Goal: Task Accomplishment & Management: Complete application form

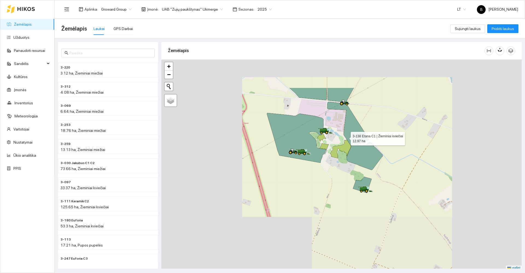
scroll to position [2, 0]
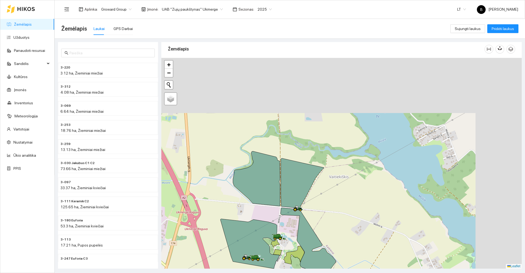
drag, startPoint x: 396, startPoint y: 89, endPoint x: 349, endPoint y: 197, distance: 117.8
click at [349, 197] on div at bounding box center [341, 163] width 360 height 211
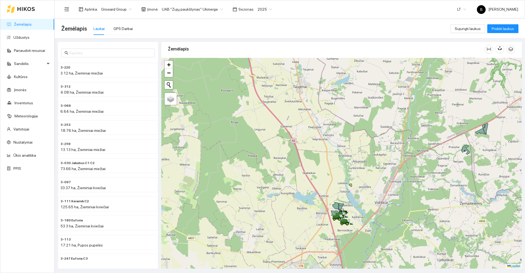
drag, startPoint x: 425, startPoint y: 147, endPoint x: 296, endPoint y: 203, distance: 140.0
click at [296, 203] on div at bounding box center [341, 163] width 360 height 211
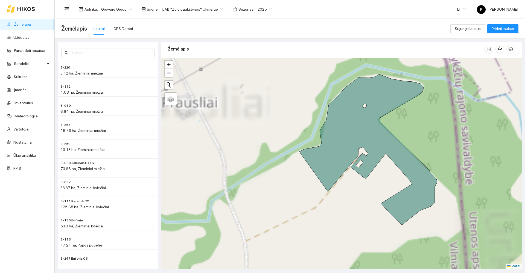
drag, startPoint x: 362, startPoint y: 174, endPoint x: 356, endPoint y: 204, distance: 30.1
click at [356, 204] on div at bounding box center [341, 163] width 360 height 211
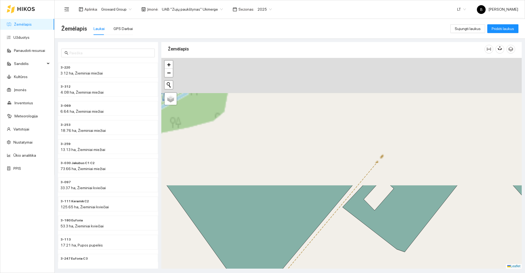
drag, startPoint x: 324, startPoint y: 137, endPoint x: 322, endPoint y: 273, distance: 135.6
click at [322, 273] on main "Žemėlapis Laukai GPS Darbai Sujungti laukus Pridėti laukus 3-220 3.12 ha, Žiemi…" at bounding box center [290, 146] width 470 height 254
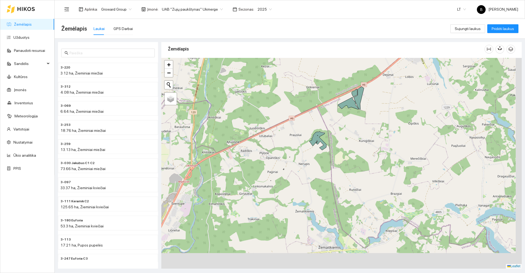
drag, startPoint x: 344, startPoint y: 227, endPoint x: 297, endPoint y: 140, distance: 99.1
click at [299, 147] on div at bounding box center [341, 163] width 360 height 211
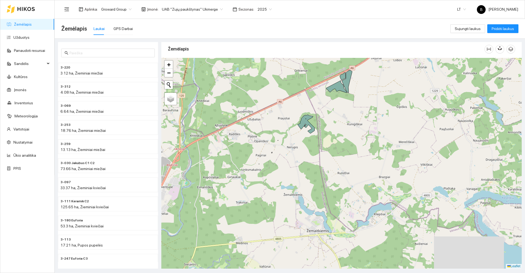
drag, startPoint x: 310, startPoint y: 174, endPoint x: 295, endPoint y: 117, distance: 58.4
click at [296, 118] on div at bounding box center [341, 163] width 360 height 211
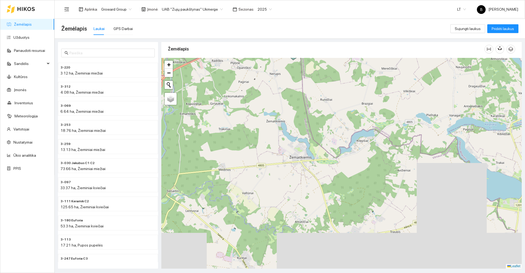
drag, startPoint x: 309, startPoint y: 167, endPoint x: 313, endPoint y: 98, distance: 69.3
click at [313, 99] on div at bounding box center [341, 163] width 360 height 211
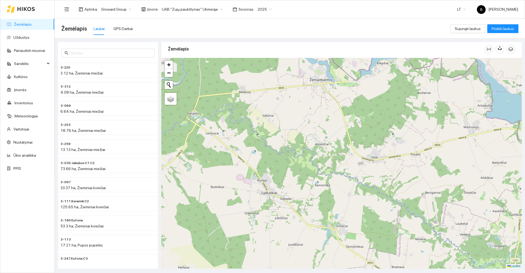
drag, startPoint x: 262, startPoint y: 136, endPoint x: 376, endPoint y: 84, distance: 125.4
click at [376, 84] on div at bounding box center [341, 163] width 360 height 211
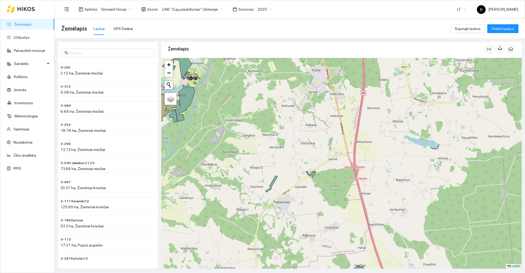
drag, startPoint x: 261, startPoint y: 209, endPoint x: 286, endPoint y: 135, distance: 78.2
click at [288, 136] on div at bounding box center [341, 163] width 360 height 211
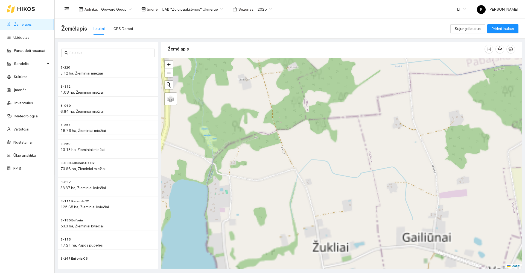
drag, startPoint x: 315, startPoint y: 215, endPoint x: 292, endPoint y: 88, distance: 129.3
click at [292, 88] on div at bounding box center [341, 163] width 360 height 211
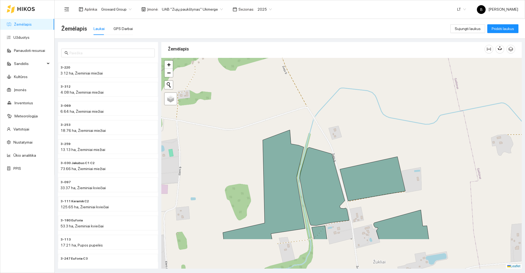
drag, startPoint x: 289, startPoint y: 165, endPoint x: 324, endPoint y: 66, distance: 105.0
click at [323, 68] on div at bounding box center [341, 163] width 360 height 211
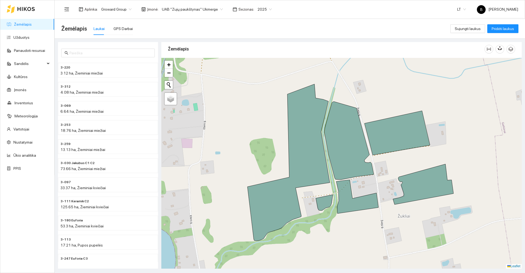
drag, startPoint x: 257, startPoint y: 87, endPoint x: 283, endPoint y: 98, distance: 27.9
click at [283, 98] on div at bounding box center [341, 163] width 360 height 211
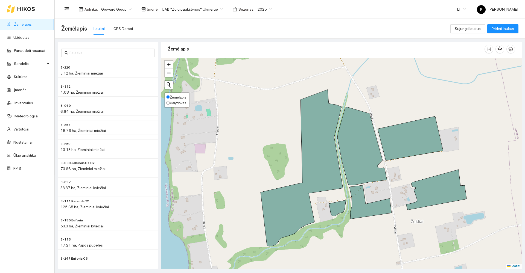
click at [168, 104] on input "Palydovas" at bounding box center [168, 103] width 4 height 4
radio input "true"
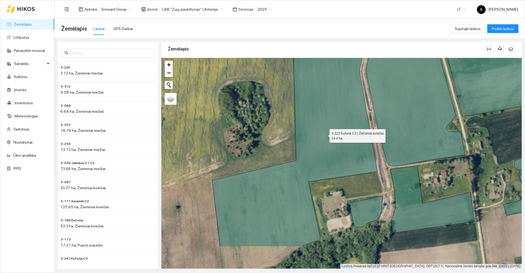
drag, startPoint x: 319, startPoint y: 150, endPoint x: 328, endPoint y: 133, distance: 19.8
click at [328, 133] on icon at bounding box center [294, 120] width 165 height 254
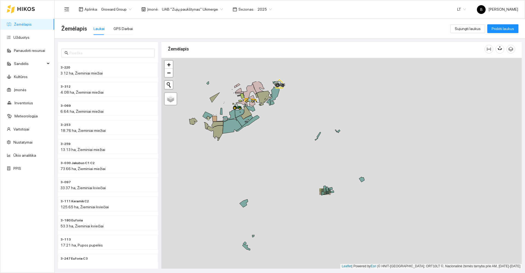
drag, startPoint x: 265, startPoint y: 140, endPoint x: 298, endPoint y: 197, distance: 66.2
click at [297, 205] on div at bounding box center [341, 163] width 360 height 211
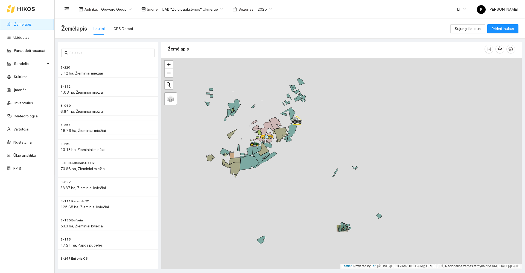
drag, startPoint x: 346, startPoint y: 154, endPoint x: 350, endPoint y: 159, distance: 6.1
click at [350, 159] on div at bounding box center [341, 163] width 360 height 211
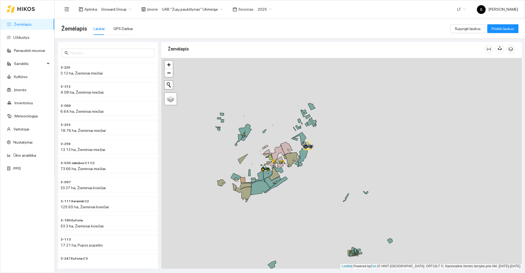
drag, startPoint x: 342, startPoint y: 141, endPoint x: 355, endPoint y: 179, distance: 40.5
click at [355, 179] on div at bounding box center [341, 163] width 360 height 211
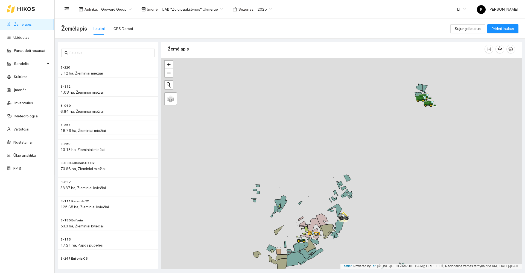
drag, startPoint x: 287, startPoint y: 122, endPoint x: 311, endPoint y: 160, distance: 45.4
click at [311, 160] on div at bounding box center [341, 163] width 360 height 211
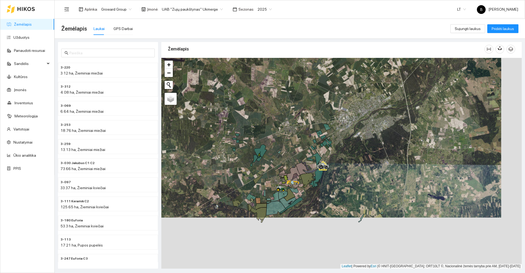
drag, startPoint x: 293, startPoint y: 180, endPoint x: 273, endPoint y: 128, distance: 55.8
click at [273, 128] on div at bounding box center [341, 163] width 360 height 211
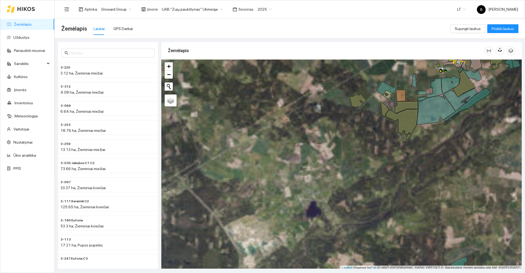
scroll to position [2, 0]
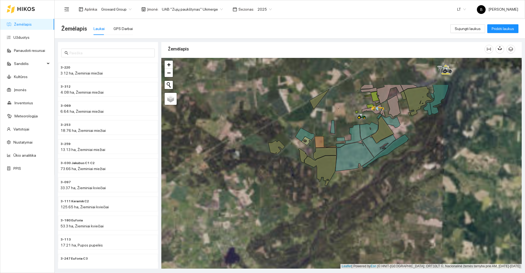
drag, startPoint x: 363, startPoint y: 149, endPoint x: 268, endPoint y: 201, distance: 108.6
click at [267, 204] on div at bounding box center [341, 163] width 360 height 211
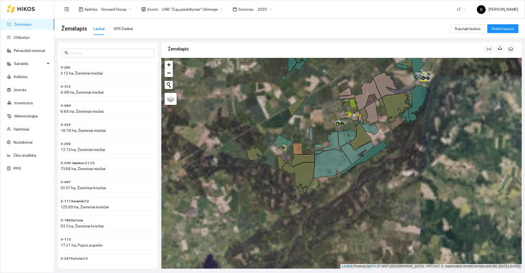
drag, startPoint x: 339, startPoint y: 111, endPoint x: 310, endPoint y: 112, distance: 29.5
click at [310, 112] on div at bounding box center [341, 163] width 360 height 211
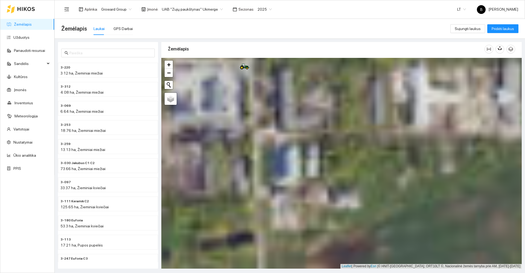
drag, startPoint x: 280, startPoint y: 93, endPoint x: 400, endPoint y: 203, distance: 163.1
click at [400, 203] on div at bounding box center [341, 163] width 360 height 211
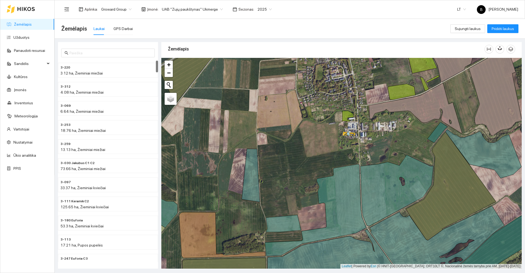
click at [264, 9] on span "2025" at bounding box center [264, 9] width 14 height 8
drag, startPoint x: 254, startPoint y: 71, endPoint x: 255, endPoint y: 74, distance: 3.1
click at [253, 70] on div "2026" at bounding box center [258, 72] width 14 height 6
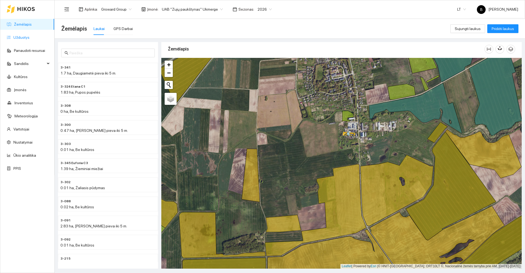
click at [20, 38] on link "Užduotys" at bounding box center [21, 37] width 16 height 4
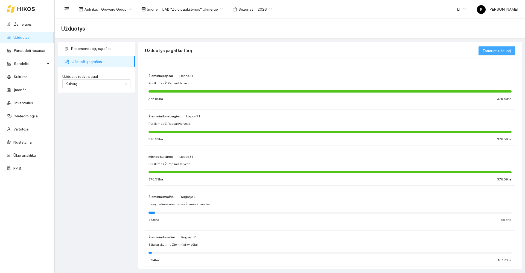
click at [488, 52] on span "Formuoti užduotį" at bounding box center [497, 51] width 28 height 6
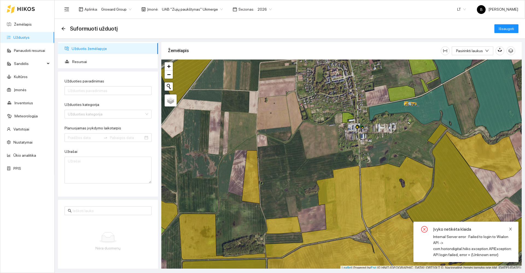
click at [510, 230] on icon "close" at bounding box center [510, 229] width 3 height 3
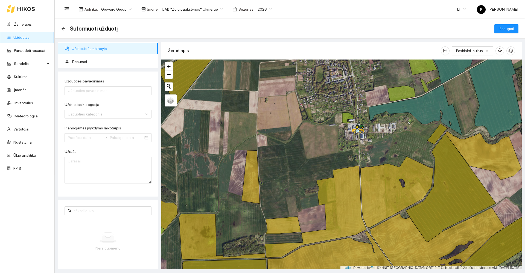
click at [96, 49] on span "Užduotis žemėlapyje" at bounding box center [113, 48] width 82 height 11
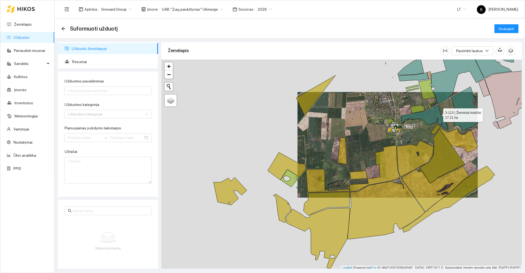
scroll to position [2, 0]
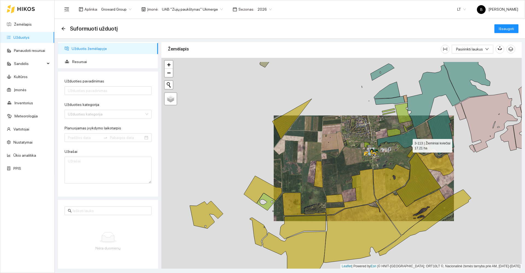
drag, startPoint x: 438, startPoint y: 114, endPoint x: 364, endPoint y: 174, distance: 95.2
click at [377, 154] on icon at bounding box center [400, 140] width 47 height 25
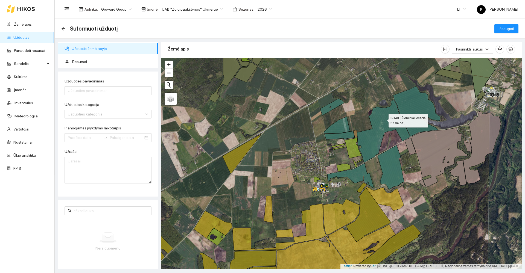
click at [383, 119] on icon at bounding box center [383, 131] width 53 height 63
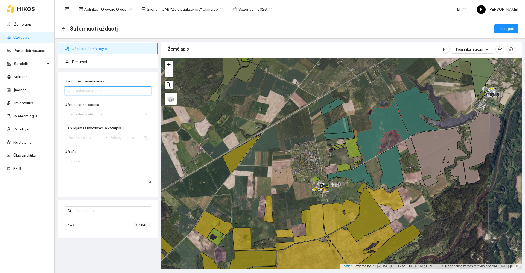
click at [112, 91] on input "Užduoties pavadinimas" at bounding box center [108, 90] width 87 height 9
type input "Purškimas dronu"
click at [123, 115] on input "Užduoties kategorija" at bounding box center [106, 114] width 77 height 8
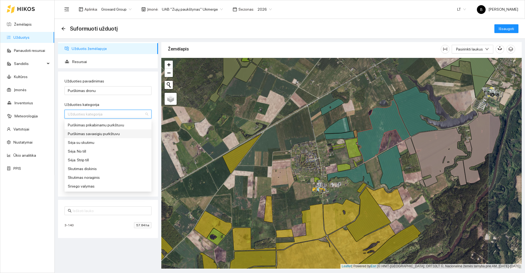
scroll to position [191, 0]
click at [105, 160] on div "Purškimas savaeigiu purkštuvu" at bounding box center [108, 161] width 80 height 6
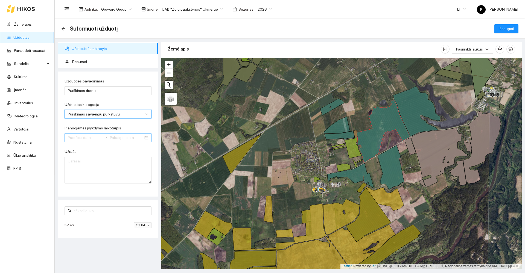
click at [87, 137] on input "Planuojamas įvykdymo laikotarpis" at bounding box center [84, 138] width 33 height 6
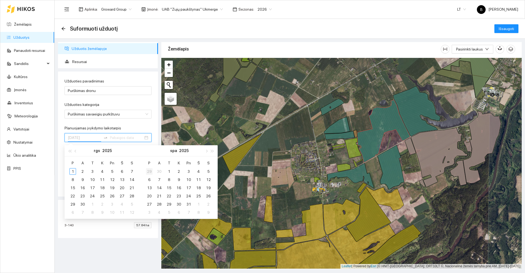
type input "2025-09-07"
type input "2025-09-30"
click at [75, 151] on span "button" at bounding box center [76, 151] width 3 height 3
type input "2025-08-29"
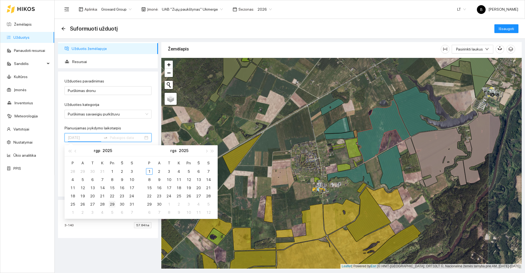
click at [112, 204] on div "29" at bounding box center [112, 204] width 7 height 7
type input "2025-08-31"
type input "2025-09-05"
click at [189, 172] on div "5" at bounding box center [188, 171] width 7 height 7
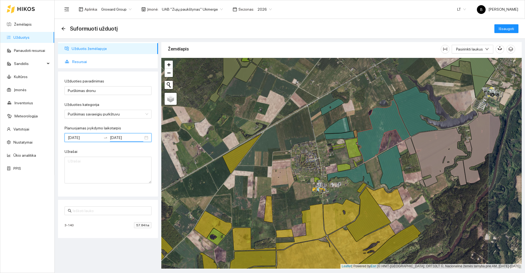
click at [75, 63] on span "Resursai" at bounding box center [112, 61] width 81 height 11
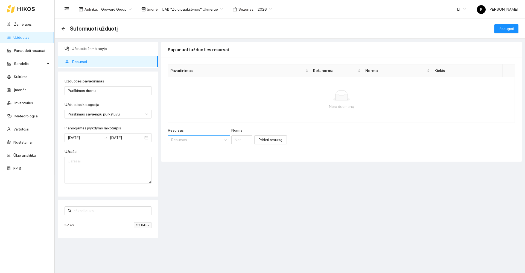
click at [196, 142] on input "Resursas" at bounding box center [197, 140] width 52 height 8
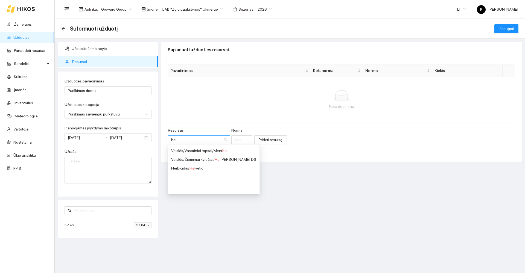
type input "halv"
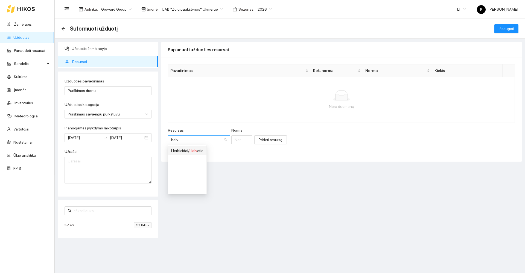
click at [191, 151] on span "Halv" at bounding box center [193, 151] width 8 height 4
type input "1"
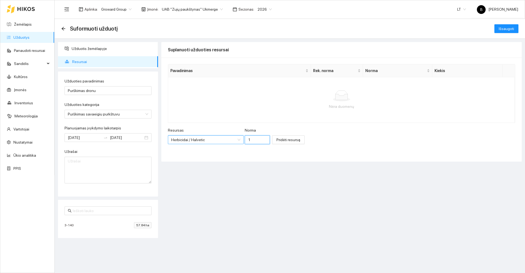
click at [246, 139] on input "1" at bounding box center [257, 140] width 25 height 9
type input "3"
click at [276, 140] on span "Pridėti resursą" at bounding box center [288, 140] width 24 height 6
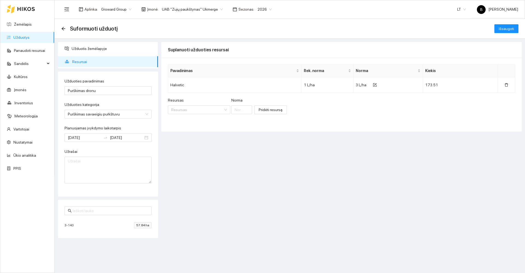
click at [72, 224] on span "3-140" at bounding box center [71, 225] width 12 height 5
click at [502, 28] on span "Išsaugoti" at bounding box center [506, 29] width 15 height 6
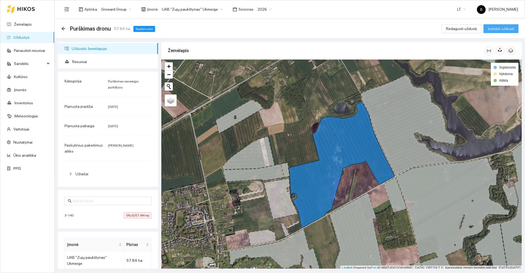
click at [504, 30] on span "Įvykdyti užduotį" at bounding box center [501, 29] width 26 height 6
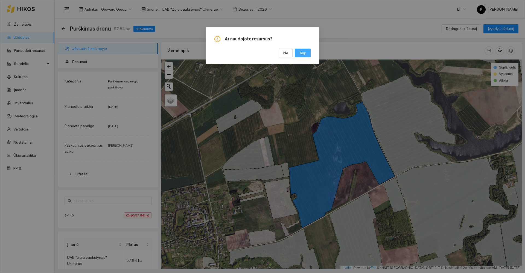
click at [303, 51] on span "Taip" at bounding box center [302, 53] width 7 height 6
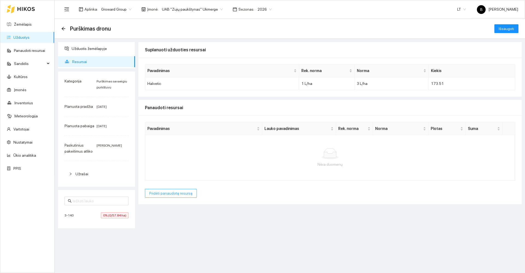
click at [168, 194] on span "Pridėti panaudotą resursą" at bounding box center [170, 194] width 43 height 6
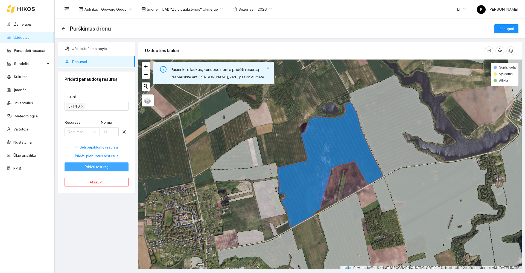
click at [89, 166] on span "Pridėti resursą" at bounding box center [97, 167] width 24 height 6
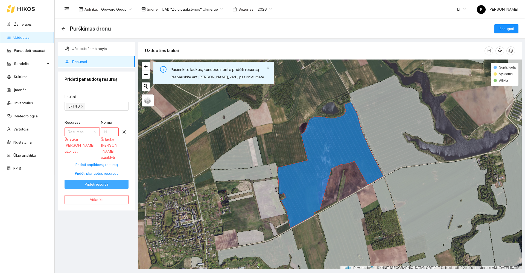
click at [92, 181] on span "Pridėti resursą" at bounding box center [97, 184] width 24 height 6
click at [95, 171] on span "Pridėti planuotus resursus" at bounding box center [96, 174] width 43 height 6
type input "3"
click at [94, 181] on span "Pridėti resursą" at bounding box center [97, 184] width 24 height 6
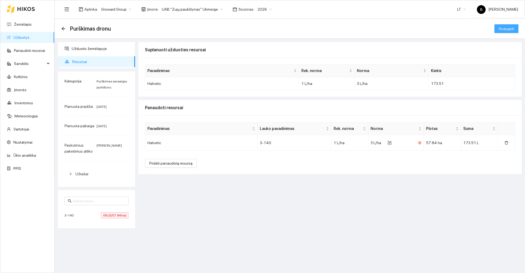
click at [510, 29] on span "Išsaugoti" at bounding box center [506, 29] width 15 height 6
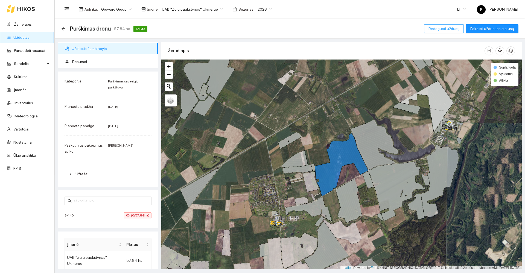
click at [450, 28] on span "Redaguoti užduotį" at bounding box center [443, 29] width 31 height 6
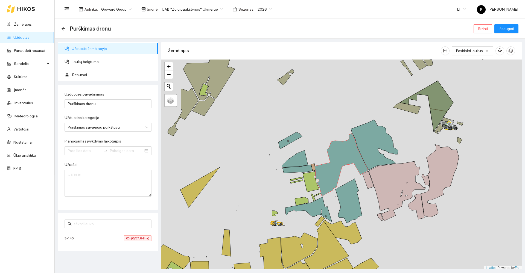
type input "2025-08-29"
type input "2025-09-05"
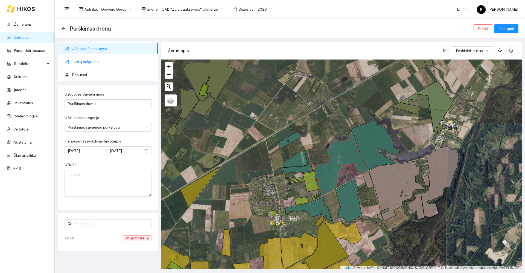
click at [87, 64] on span "Laukų baigtumai" at bounding box center [113, 61] width 82 height 11
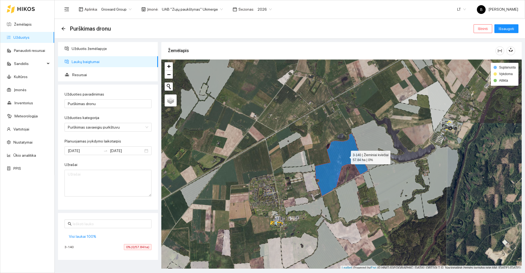
click at [346, 156] on icon at bounding box center [341, 164] width 53 height 63
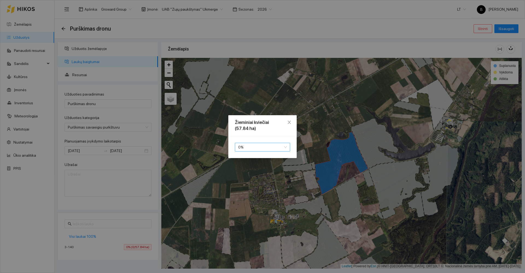
click at [265, 147] on span "0 %" at bounding box center [262, 147] width 49 height 8
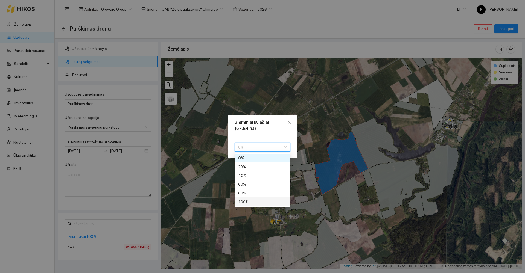
click at [253, 201] on div "100 %" at bounding box center [262, 202] width 49 height 6
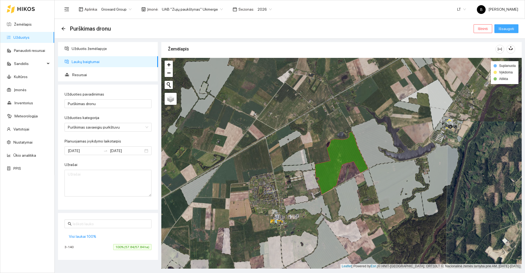
click at [510, 27] on span "Išsaugoti" at bounding box center [506, 29] width 15 height 6
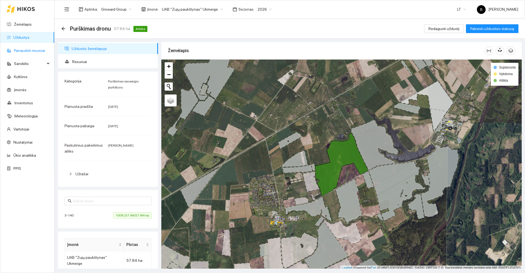
click at [27, 49] on link "Panaudoti resursai" at bounding box center [29, 50] width 31 height 4
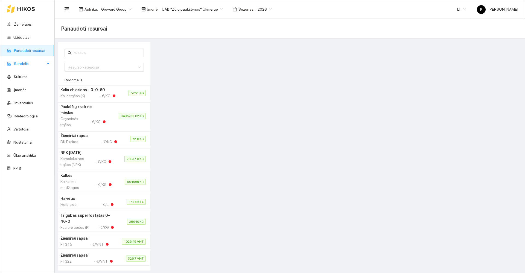
click at [18, 65] on span "Sandėlis" at bounding box center [29, 63] width 31 height 11
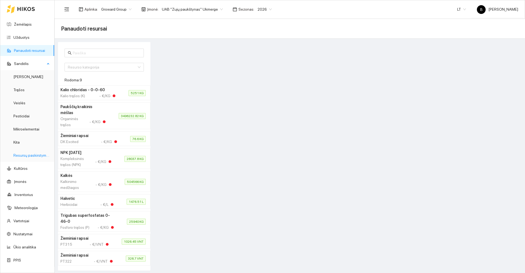
click at [25, 157] on link "Resursų paskirstymas" at bounding box center [31, 155] width 37 height 4
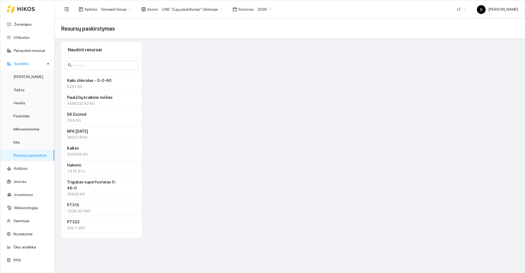
click at [86, 169] on div "1476.51 L" at bounding box center [101, 171] width 69 height 6
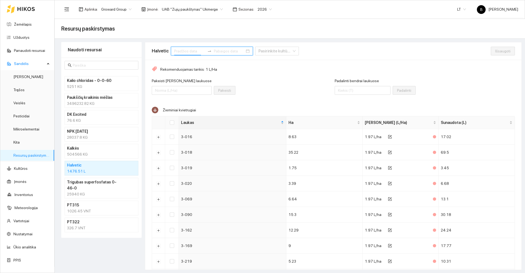
click at [199, 54] on input at bounding box center [189, 51] width 31 height 6
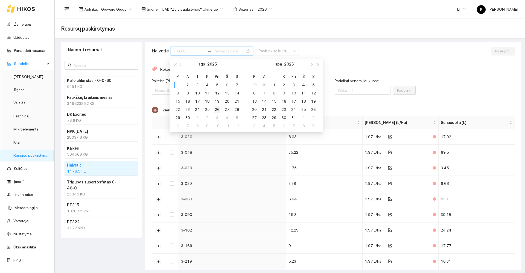
type input "2025-09-26"
click at [216, 109] on div "26" at bounding box center [217, 109] width 7 height 7
type input "2025-09-30"
click at [187, 118] on div "30" at bounding box center [187, 118] width 7 height 7
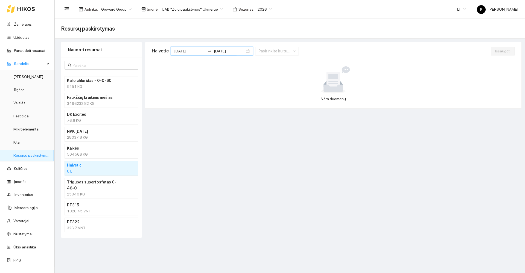
click at [263, 9] on span "2026" at bounding box center [264, 9] width 14 height 8
click at [256, 63] on div "2025" at bounding box center [258, 64] width 14 height 6
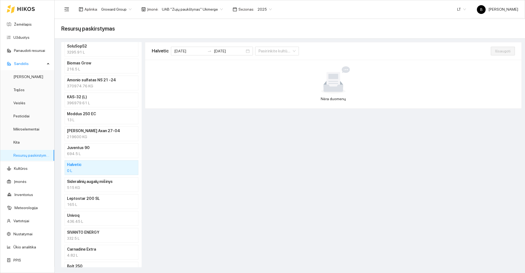
scroll to position [601, 0]
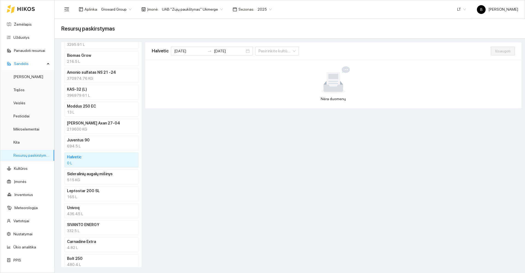
click at [88, 162] on div "0 L" at bounding box center [101, 163] width 69 height 6
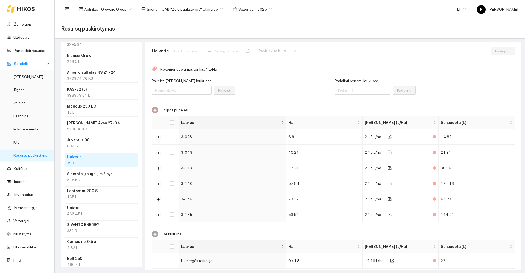
click at [198, 52] on input at bounding box center [189, 51] width 31 height 6
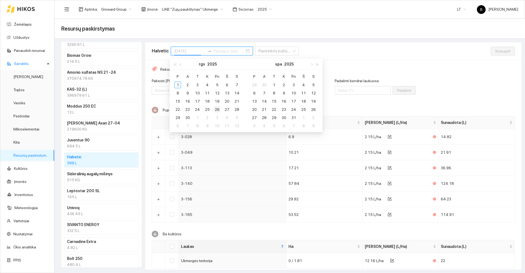
type input "2025-09-26"
click at [216, 109] on div "26" at bounding box center [217, 109] width 7 height 7
type input "2025-09-27"
type input "2025-09-30"
click at [189, 118] on div "30" at bounding box center [187, 118] width 7 height 7
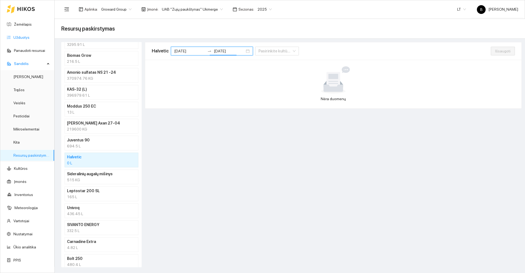
click at [21, 35] on link "Užduotys" at bounding box center [21, 37] width 16 height 4
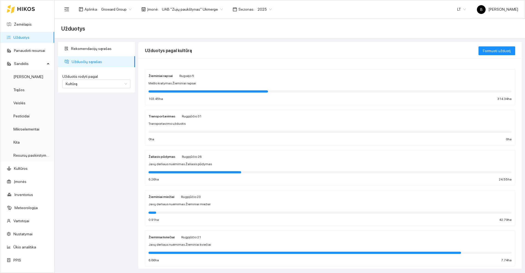
click at [265, 8] on div "2025" at bounding box center [264, 9] width 21 height 9
click at [257, 73] on div "2026" at bounding box center [258, 72] width 14 height 6
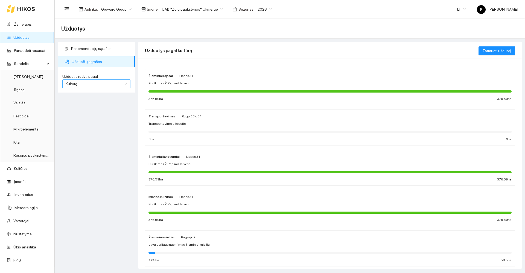
click at [108, 84] on span "Kultūrą" at bounding box center [96, 84] width 61 height 8
click at [85, 94] on div "Užduotį" at bounding box center [96, 95] width 61 height 6
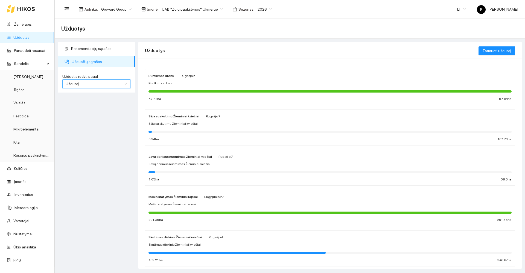
click at [120, 85] on span "Užduotį" at bounding box center [96, 84] width 61 height 8
click at [93, 103] on div "Kultūrą" at bounding box center [96, 104] width 61 height 6
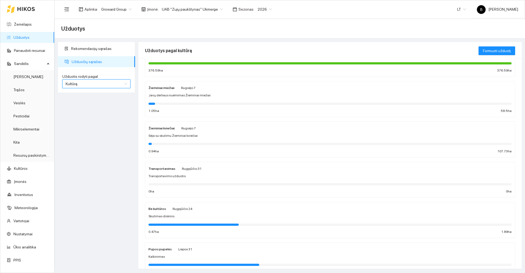
scroll to position [109, 0]
click at [235, 134] on div "Sėja su skutimu Žieminiai kviečiai" at bounding box center [329, 135] width 363 height 5
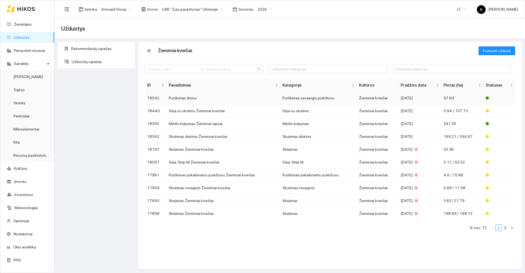
click at [181, 98] on td "Purškimas dronu" at bounding box center [223, 98] width 114 height 13
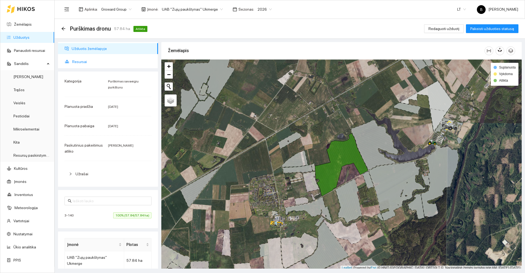
click at [78, 63] on span "Resursai" at bounding box center [112, 61] width 81 height 11
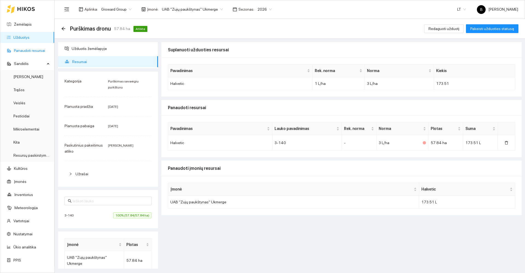
click at [25, 50] on link "Panaudoti resursai" at bounding box center [29, 50] width 31 height 4
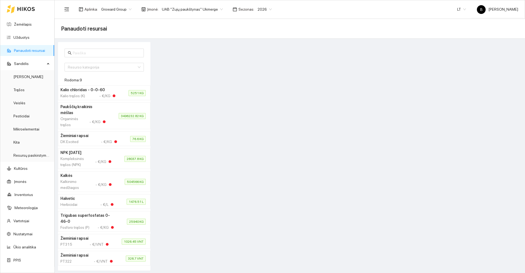
click at [79, 196] on h4 "Halvetic" at bounding box center [86, 199] width 53 height 6
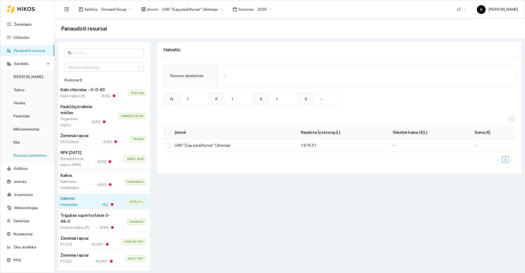
click at [36, 153] on link "Resursų paskirstymas" at bounding box center [31, 155] width 37 height 4
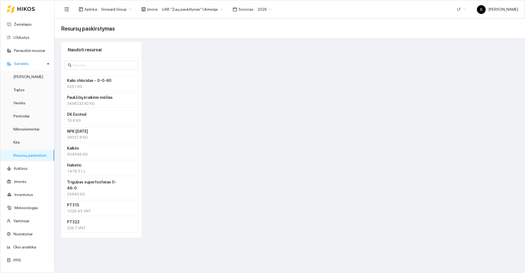
click at [80, 168] on div "1476.51 L" at bounding box center [101, 171] width 69 height 6
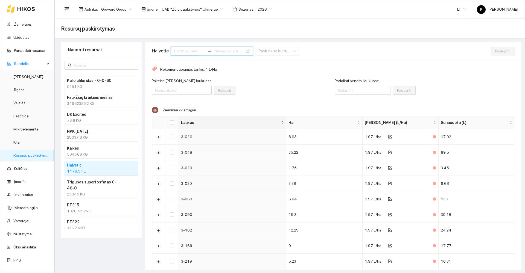
click at [189, 51] on input at bounding box center [189, 51] width 31 height 6
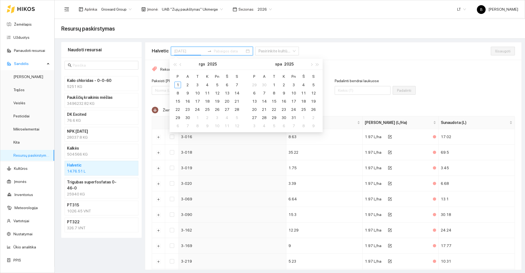
type input "2025-09-05"
type input "2025-10-08"
type input "2025-09-26"
click at [218, 109] on div "26" at bounding box center [217, 109] width 7 height 7
click at [218, 111] on div "26" at bounding box center [217, 109] width 7 height 7
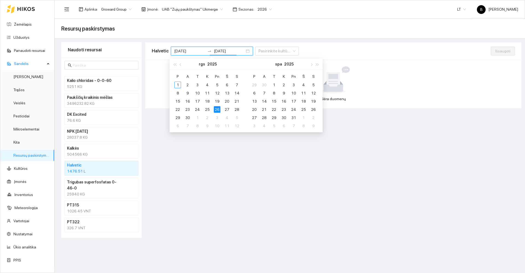
type input "2025-09-26"
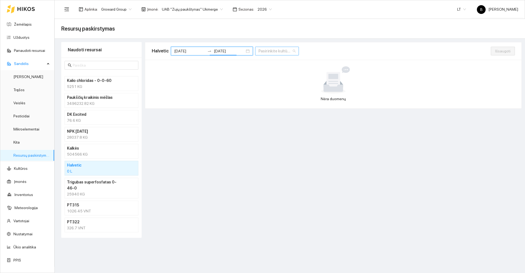
click at [282, 53] on div "Pasirinkite kultūrą" at bounding box center [277, 51] width 44 height 9
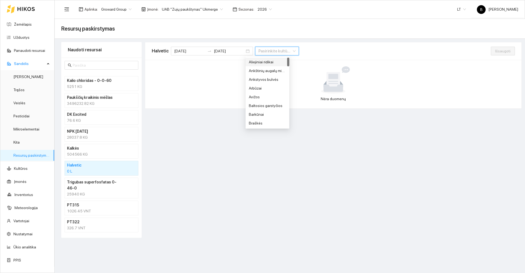
click at [282, 53] on div "Pasirinkite kultūrą" at bounding box center [277, 51] width 44 height 9
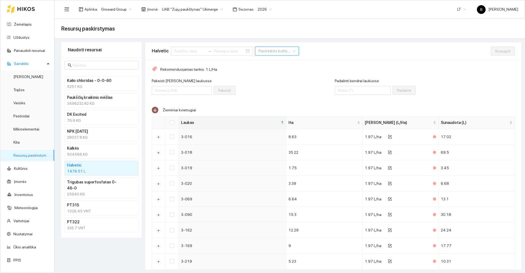
click at [98, 167] on h4 "Halvetic" at bounding box center [94, 165] width 55 height 6
click at [192, 52] on input at bounding box center [189, 51] width 31 height 6
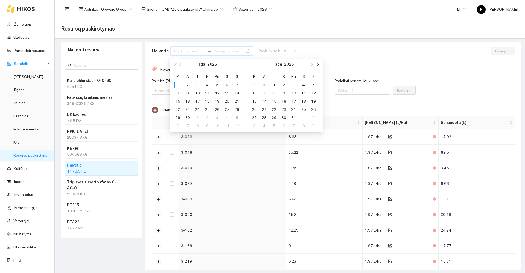
click at [316, 66] on span "button" at bounding box center [317, 64] width 3 height 3
click at [317, 65] on span "button" at bounding box center [317, 64] width 3 height 3
click at [173, 65] on button "button" at bounding box center [175, 64] width 6 height 11
click at [181, 64] on span "button" at bounding box center [181, 64] width 3 height 3
type input "2026-08-26"
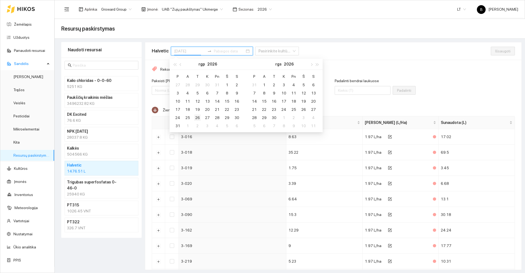
click at [197, 118] on div "26" at bounding box center [197, 118] width 7 height 7
type input "2026-08-27"
type input "2026-08-30"
click at [237, 117] on div "30" at bounding box center [236, 118] width 7 height 7
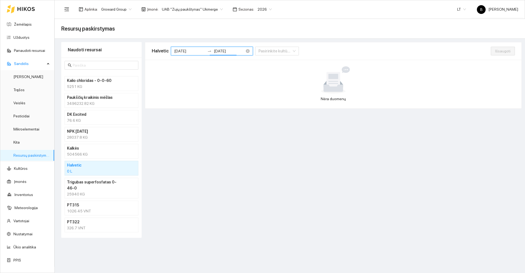
click at [186, 51] on input "2026-08-26" at bounding box center [189, 51] width 31 height 6
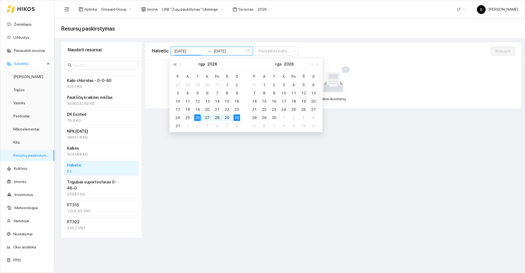
click at [175, 66] on button "button" at bounding box center [175, 64] width 6 height 11
type input "2025-08-28"
click at [209, 118] on div "28" at bounding box center [207, 118] width 7 height 7
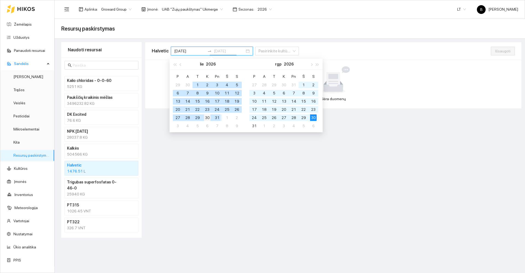
type input "2026-07-30"
click at [209, 117] on div "30" at bounding box center [207, 118] width 7 height 7
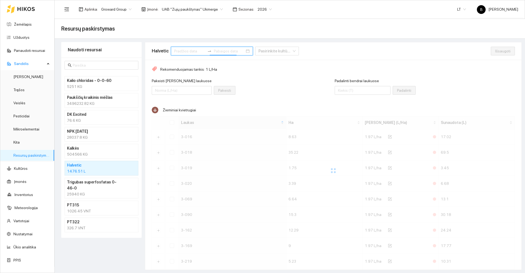
click at [182, 51] on input at bounding box center [189, 51] width 31 height 6
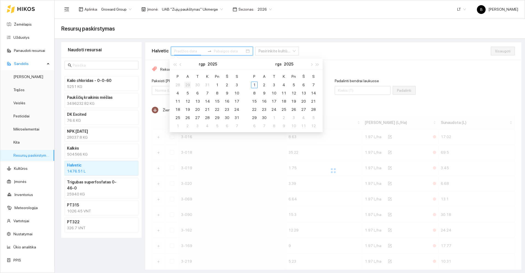
type input "2025-07-29"
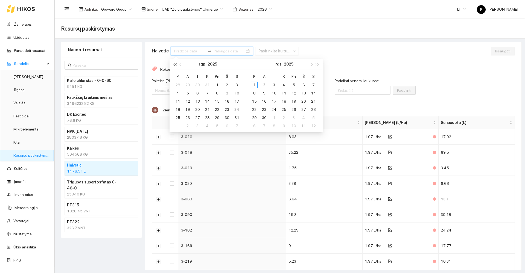
click at [174, 65] on button "button" at bounding box center [175, 64] width 6 height 11
click at [317, 64] on span "button" at bounding box center [317, 64] width 3 height 3
type input "2025-08-28"
click at [209, 119] on div "28" at bounding box center [207, 118] width 7 height 7
type input "2025-09-01"
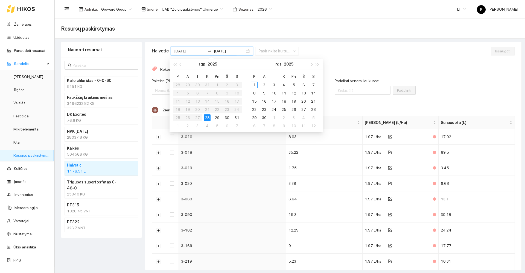
type input "2025-09-06"
type input "2025-08-30"
click at [227, 118] on div "30" at bounding box center [227, 118] width 7 height 7
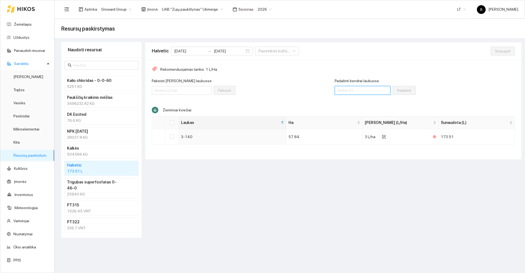
click at [353, 91] on input "Padalinti bendrai laukuose" at bounding box center [363, 90] width 56 height 9
type input "180"
click at [171, 123] on input "Select all" at bounding box center [172, 123] width 4 height 4
checkbox input "true"
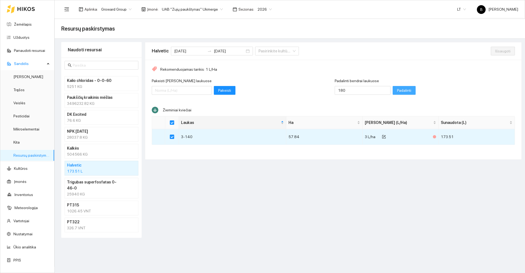
click at [397, 91] on span "Padalinti" at bounding box center [404, 90] width 14 height 6
click at [503, 52] on span "Išsaugoti" at bounding box center [502, 51] width 15 height 6
checkbox input "false"
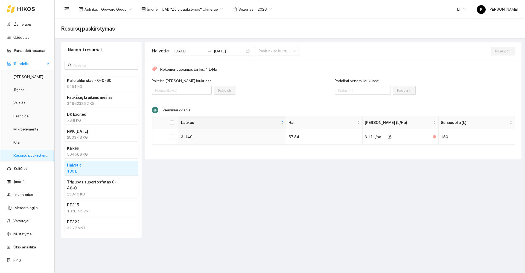
click at [20, 154] on link "Resursų paskirstymas" at bounding box center [31, 155] width 37 height 4
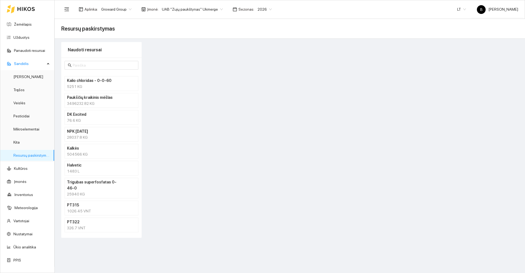
click at [104, 170] on div "1483 L" at bounding box center [101, 171] width 69 height 6
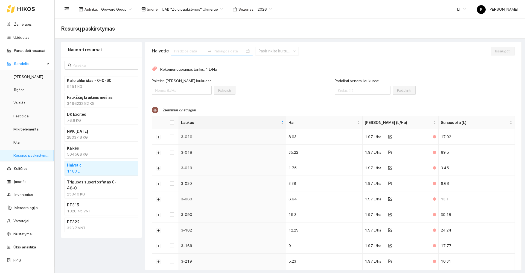
click at [192, 51] on input at bounding box center [189, 51] width 31 height 6
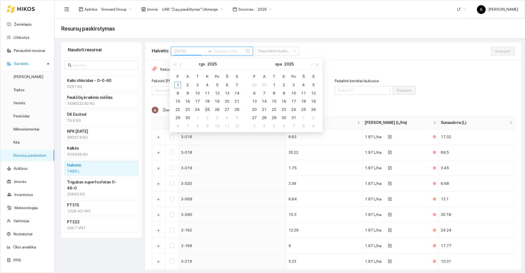
type input "2025-09-25"
click at [207, 110] on div "25" at bounding box center [207, 109] width 7 height 7
type input "2025-09-30"
click at [188, 118] on div "30" at bounding box center [187, 118] width 7 height 7
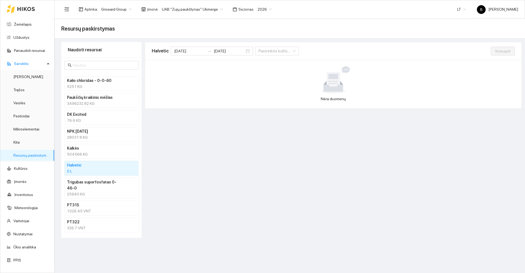
click at [105, 168] on h4 "Halvetic" at bounding box center [94, 165] width 55 height 6
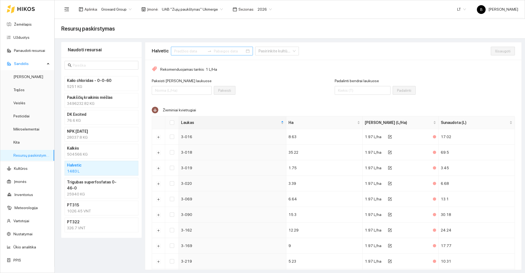
click at [205, 49] on div at bounding box center [209, 51] width 9 height 4
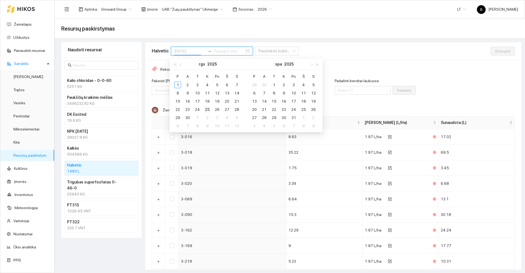
type input "2025-09-25"
click at [207, 110] on div "25" at bounding box center [207, 109] width 7 height 7
type input "2025-09-30"
click at [187, 117] on div "30" at bounding box center [187, 118] width 7 height 7
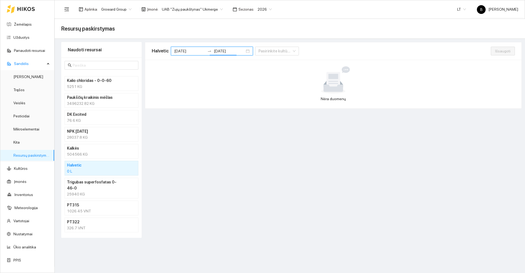
click at [93, 166] on h4 "Halvetic" at bounding box center [94, 165] width 55 height 6
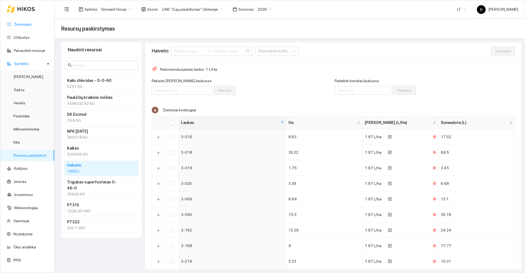
click at [18, 22] on link "Žemėlapis" at bounding box center [23, 24] width 18 height 4
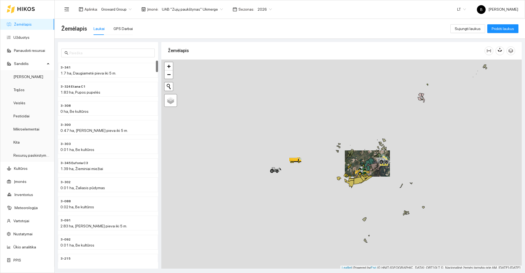
scroll to position [2, 0]
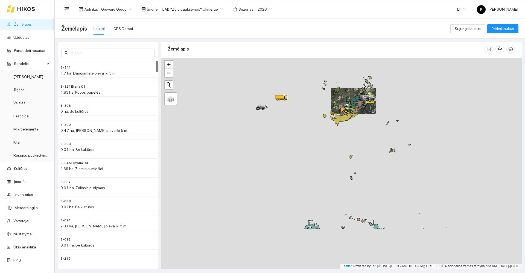
drag, startPoint x: 261, startPoint y: 178, endPoint x: 247, endPoint y: 112, distance: 66.7
click at [248, 111] on div at bounding box center [341, 163] width 360 height 211
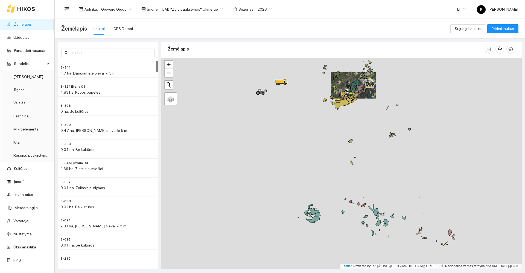
drag, startPoint x: 287, startPoint y: 171, endPoint x: 277, endPoint y: 137, distance: 35.2
click at [279, 135] on div at bounding box center [341, 163] width 360 height 211
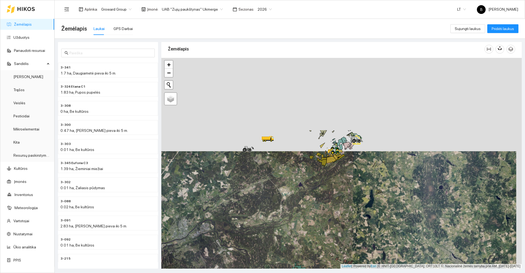
drag, startPoint x: 306, startPoint y: 204, endPoint x: 306, endPoint y: 207, distance: 2.8
click at [306, 207] on div at bounding box center [341, 163] width 360 height 211
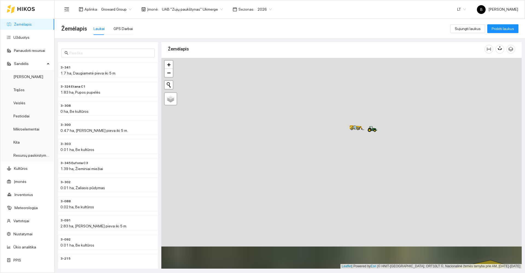
drag, startPoint x: 384, startPoint y: 92, endPoint x: 323, endPoint y: 158, distance: 90.1
click at [323, 158] on div at bounding box center [341, 163] width 360 height 211
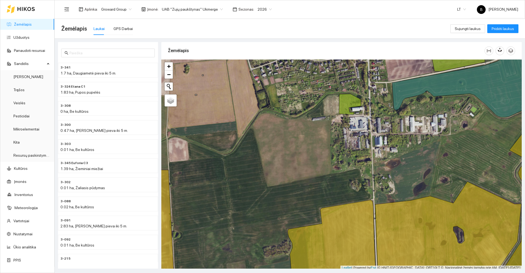
scroll to position [2, 0]
